Goal: Transaction & Acquisition: Download file/media

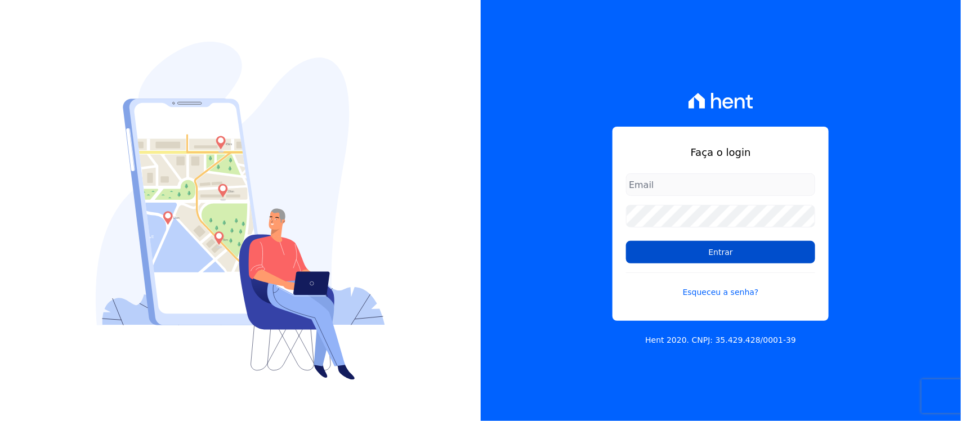
type input "nilda.moura@twtgrupo.com"
click at [691, 255] on input "Entrar" at bounding box center [720, 252] width 189 height 23
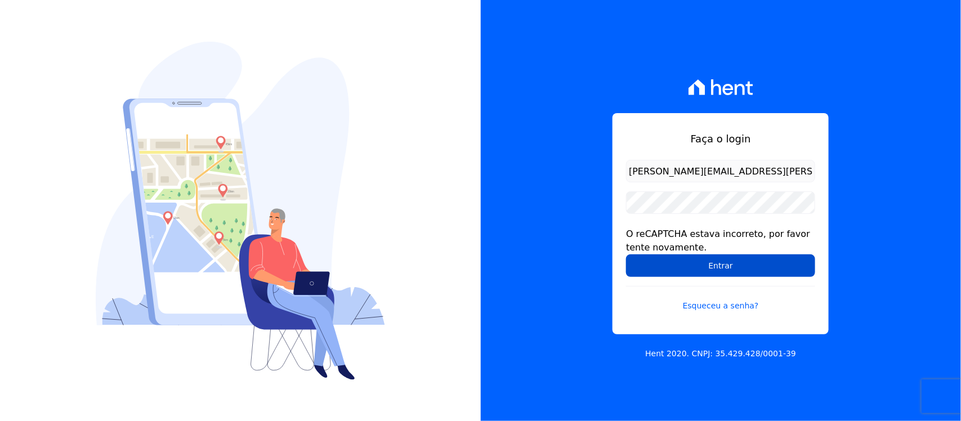
click at [675, 268] on input "Entrar" at bounding box center [720, 265] width 189 height 23
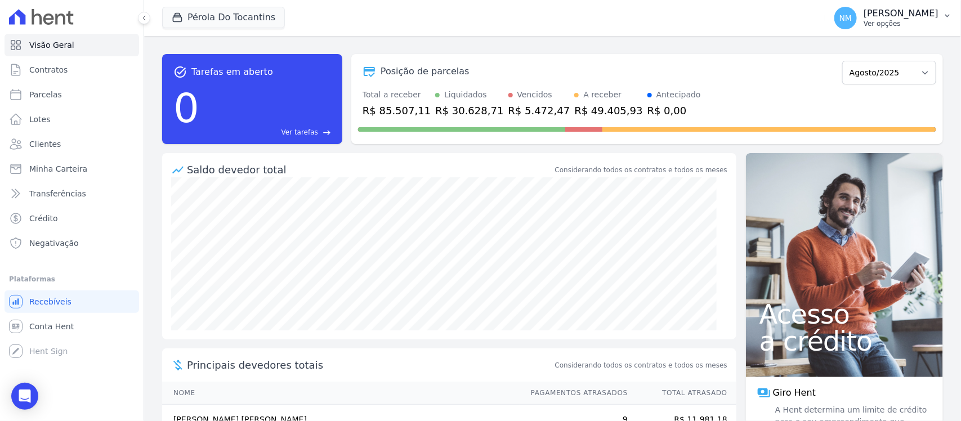
click at [939, 20] on button "NM [PERSON_NAME] Ver opções" at bounding box center [893, 18] width 136 height 32
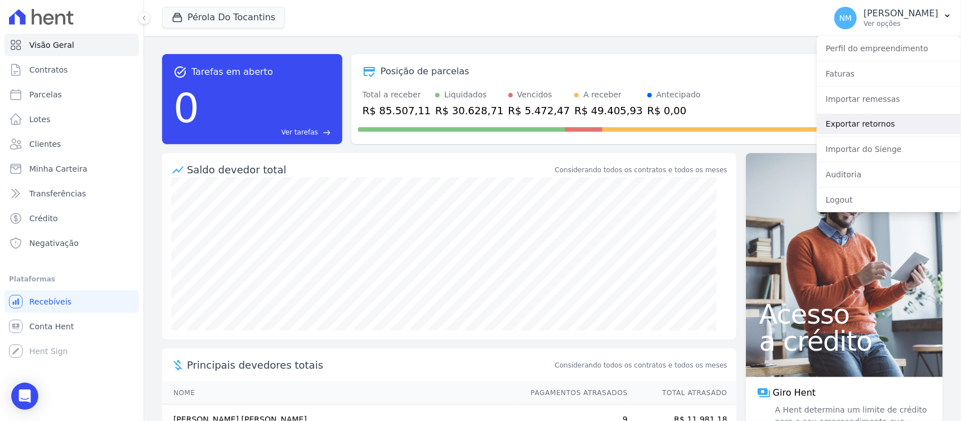
drag, startPoint x: 890, startPoint y: 124, endPoint x: 884, endPoint y: 124, distance: 6.2
click at [890, 124] on link "Exportar retornos" at bounding box center [889, 124] width 144 height 20
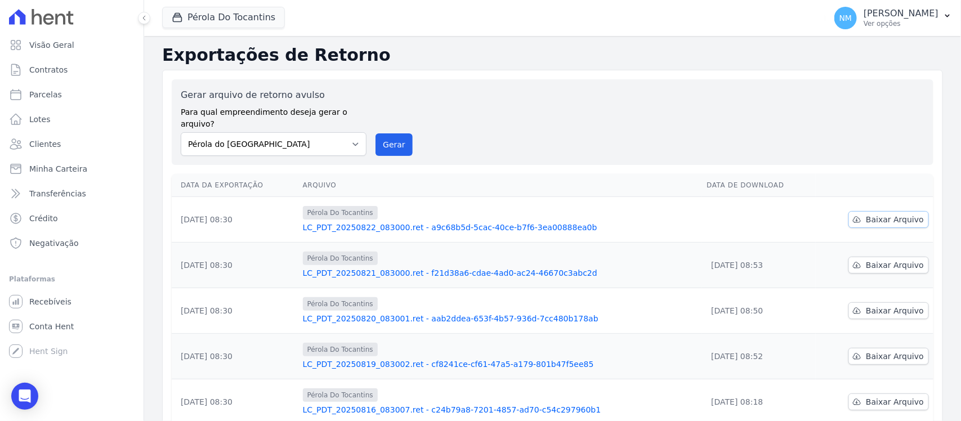
click at [853, 215] on icon at bounding box center [856, 219] width 9 height 9
click at [245, 15] on button "Pérola Do Tocantins" at bounding box center [223, 17] width 123 height 21
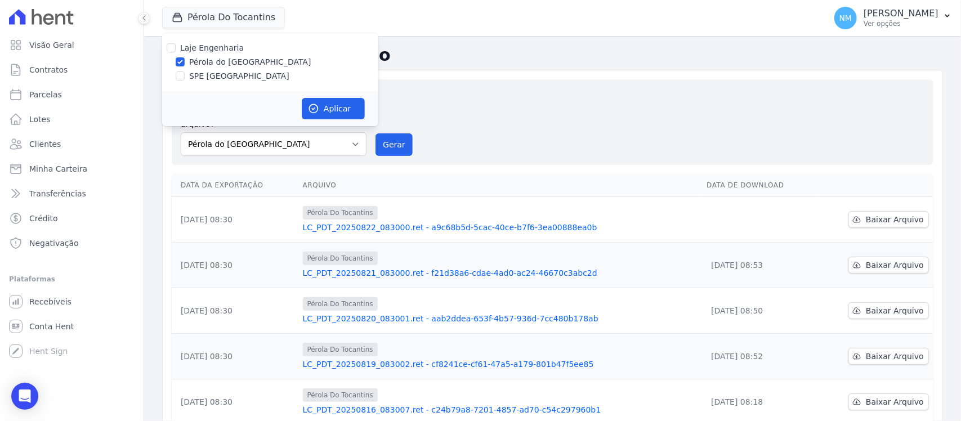
click at [230, 79] on label "SPE [GEOGRAPHIC_DATA]" at bounding box center [239, 76] width 100 height 12
click at [185, 79] on input "SPE [GEOGRAPHIC_DATA]" at bounding box center [180, 75] width 9 height 9
checkbox input "true"
click at [230, 62] on label "Pérola do [GEOGRAPHIC_DATA]" at bounding box center [250, 62] width 122 height 12
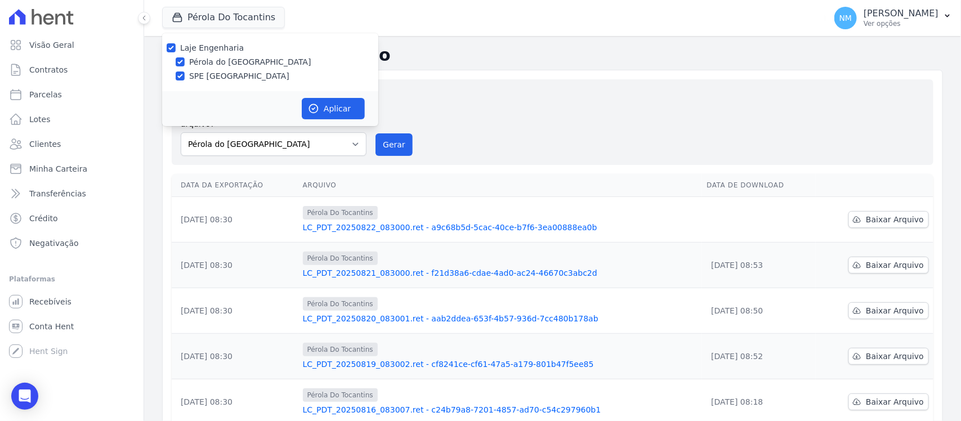
click at [185, 62] on input "Pérola do [GEOGRAPHIC_DATA]" at bounding box center [180, 61] width 9 height 9
checkbox input "false"
drag, startPoint x: 311, startPoint y: 100, endPoint x: 559, endPoint y: 106, distance: 247.7
click at [313, 100] on button "Aplicar" at bounding box center [333, 108] width 63 height 21
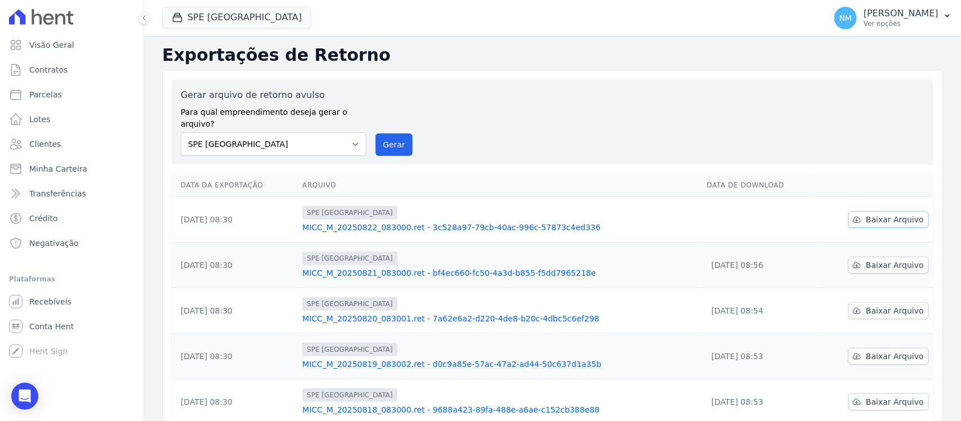
click at [879, 214] on span "Baixar Arquivo" at bounding box center [895, 219] width 58 height 11
